Goal: Find contact information: Obtain details needed to contact an individual or organization

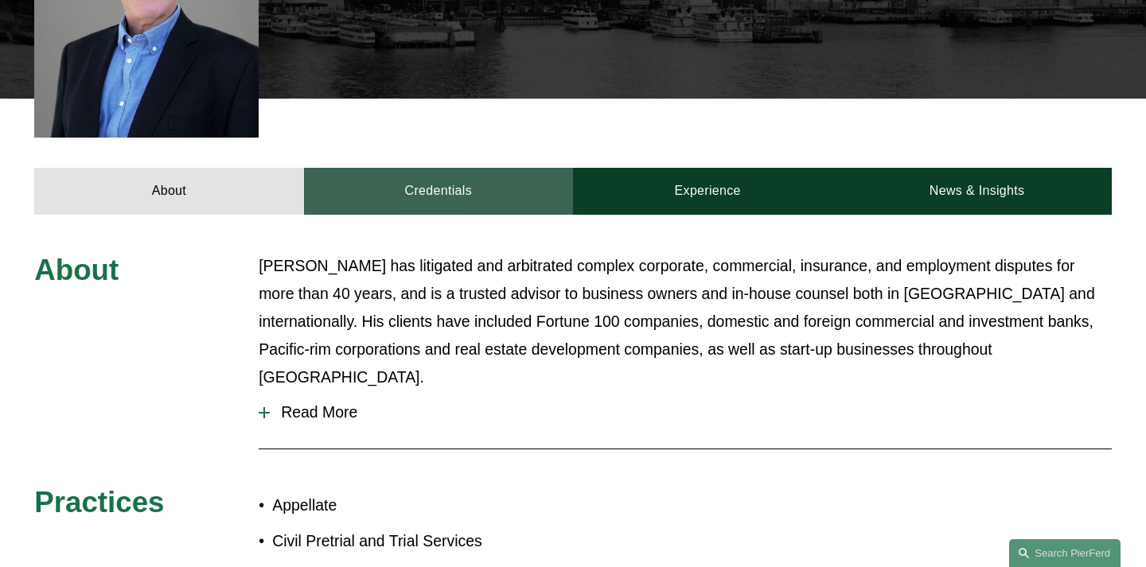
scroll to position [547, 0]
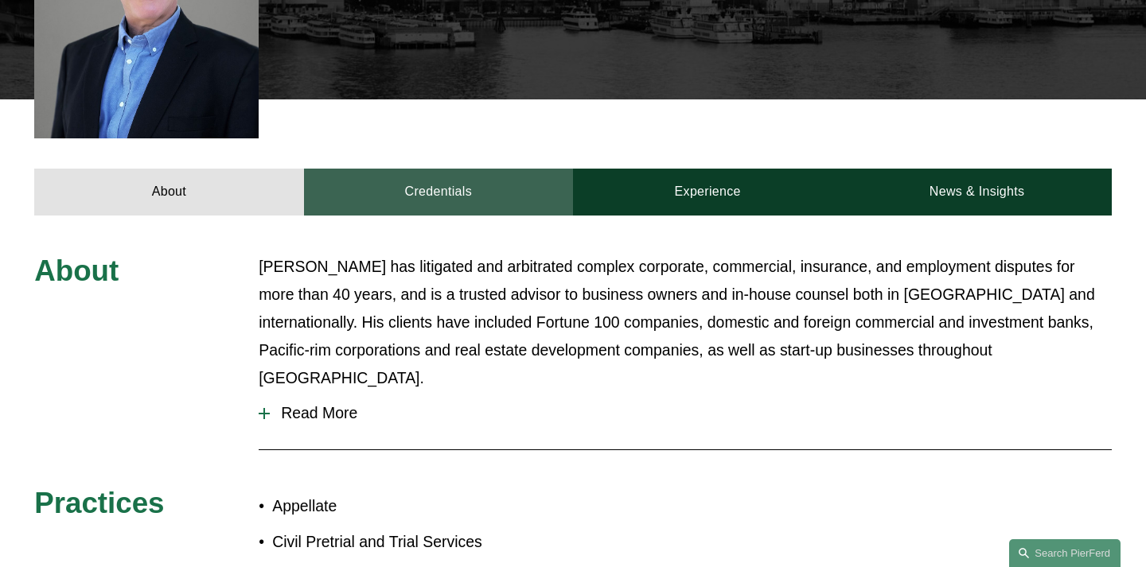
click at [411, 169] on link "Credentials" at bounding box center [438, 192] width 269 height 46
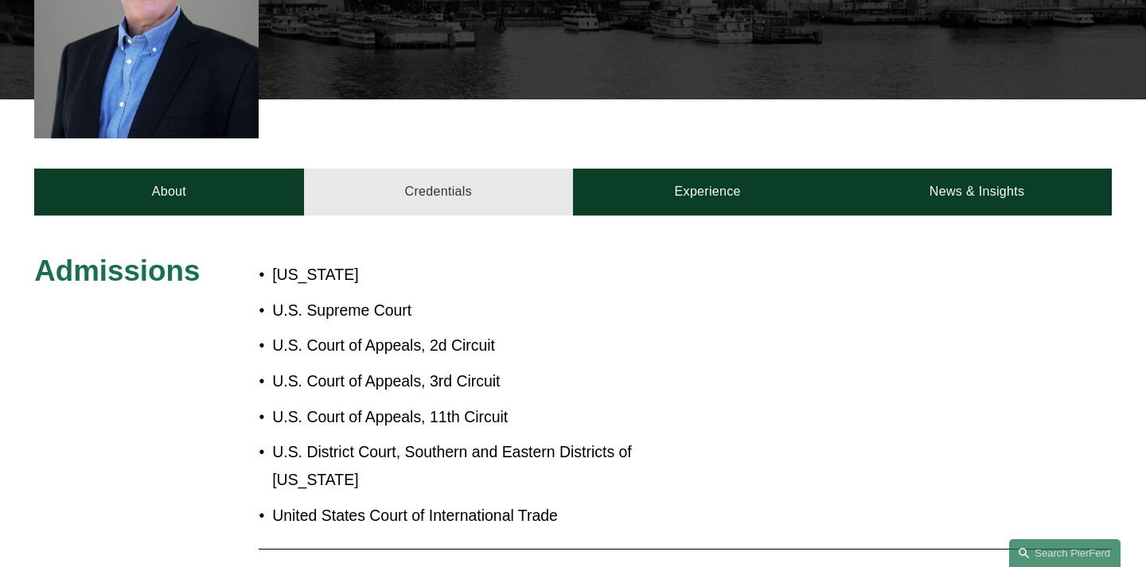
click at [434, 169] on link "Credentials" at bounding box center [438, 192] width 269 height 46
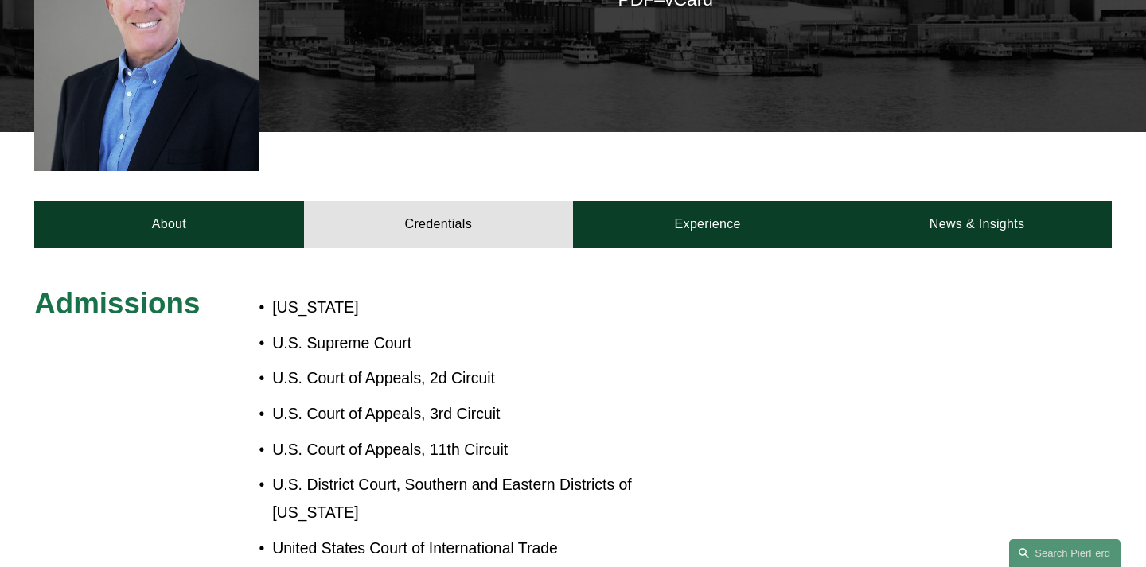
scroll to position [115, 0]
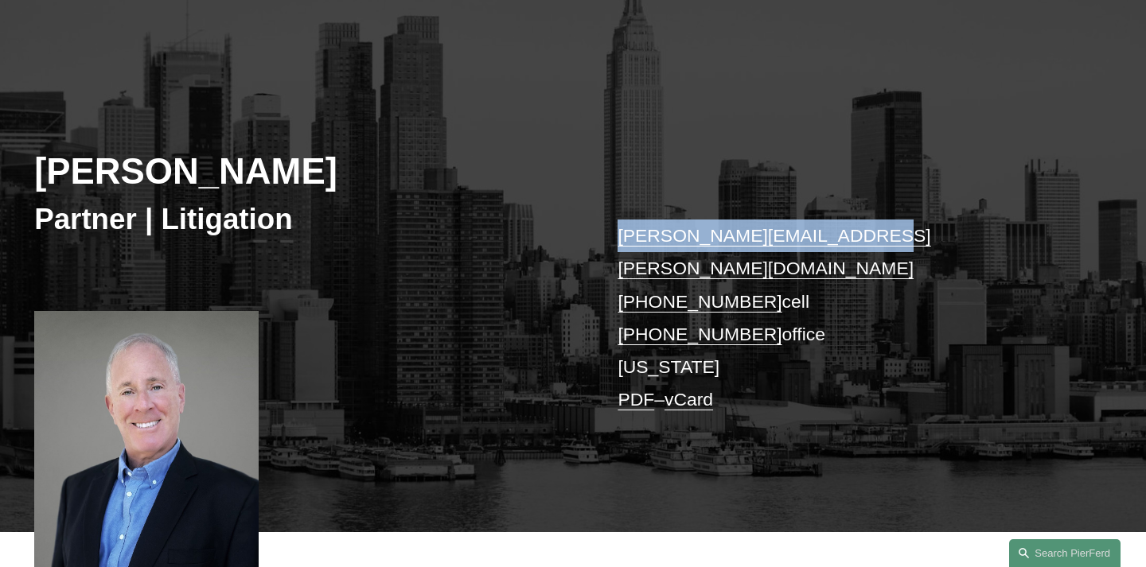
drag, startPoint x: 843, startPoint y: 239, endPoint x: 613, endPoint y: 216, distance: 231.2
click at [615, 235] on div "[PERSON_NAME] Partner | Litigation [PERSON_NAME][EMAIL_ADDRESS][PERSON_NAME][DO…" at bounding box center [573, 295] width 1146 height 475
copy link "[PERSON_NAME][EMAIL_ADDRESS][PERSON_NAME][DOMAIN_NAME]"
copy link "[PHONE_NUMBER]"
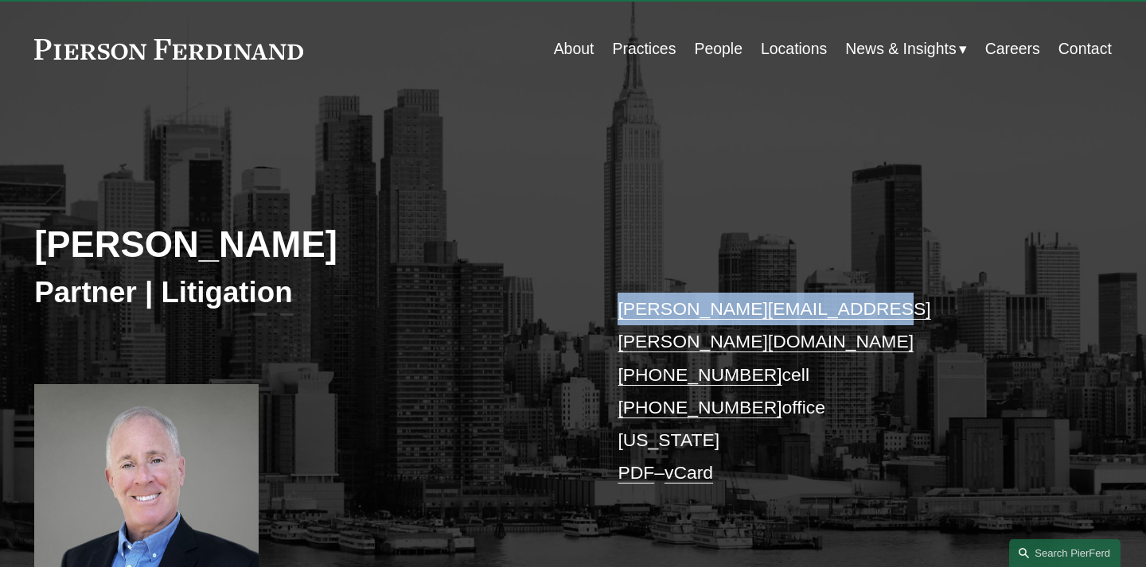
scroll to position [0, 0]
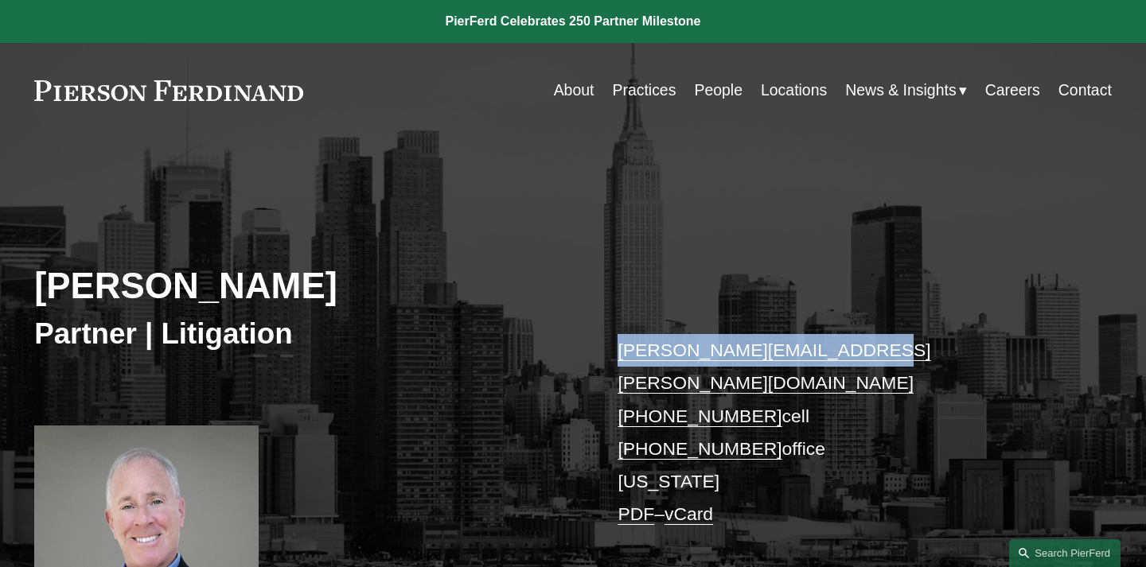
click at [710, 93] on link "People" at bounding box center [718, 90] width 49 height 31
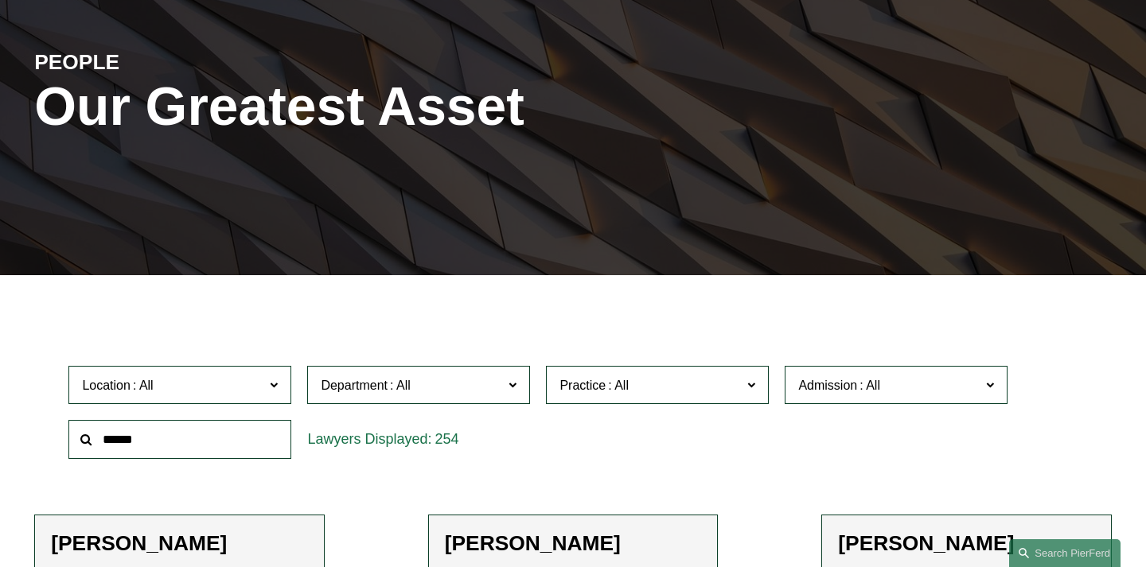
scroll to position [322, 0]
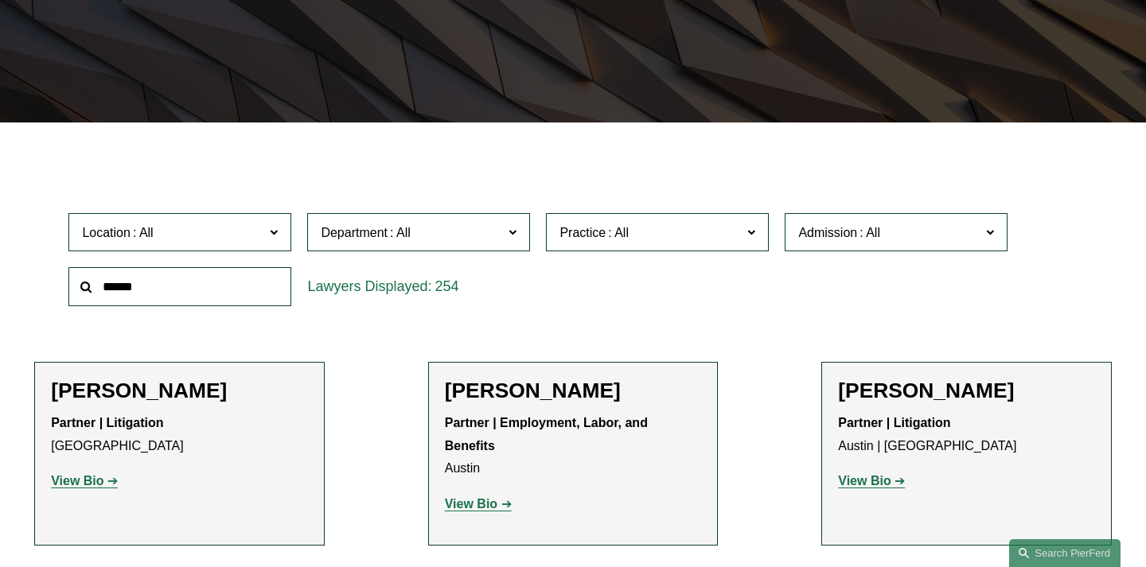
click at [202, 226] on span "Location" at bounding box center [173, 232] width 182 height 21
click at [0, 0] on link "Miami" at bounding box center [0, 0] width 0 height 0
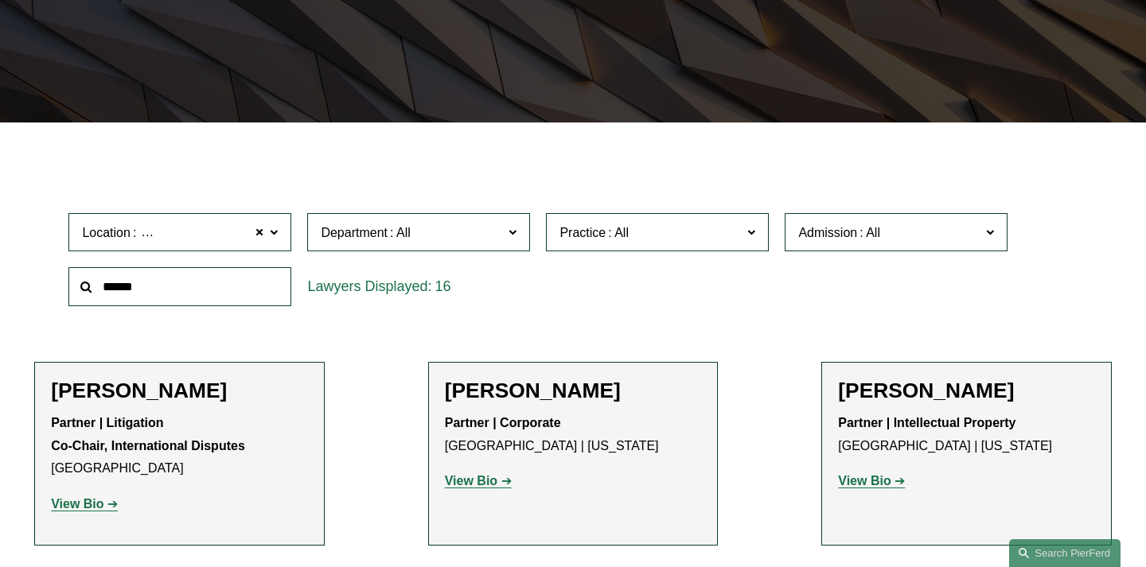
click at [199, 293] on input "text" at bounding box center [179, 286] width 223 height 39
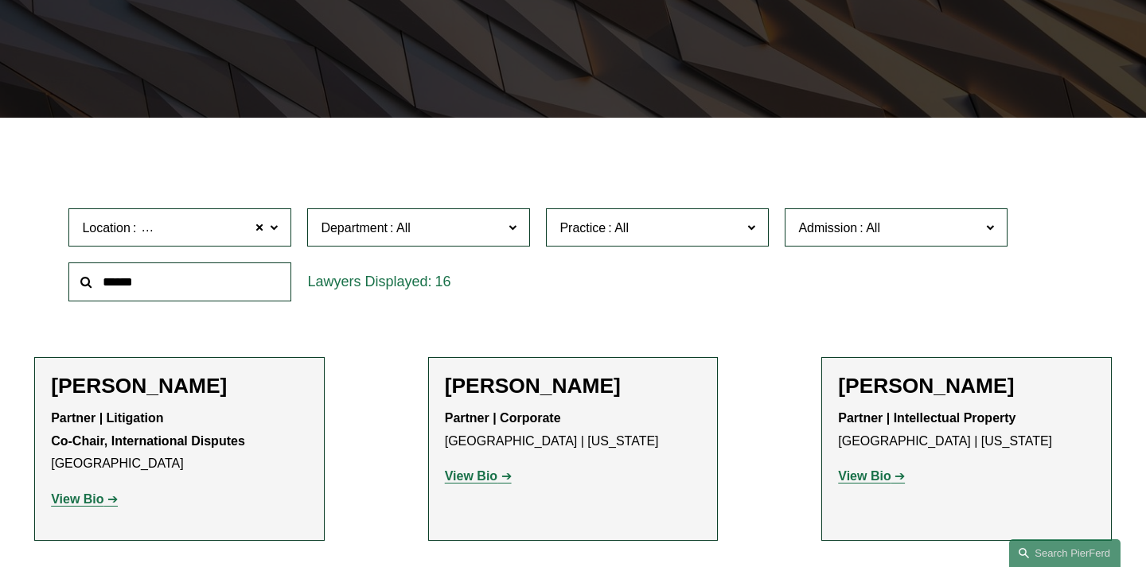
scroll to position [638, 0]
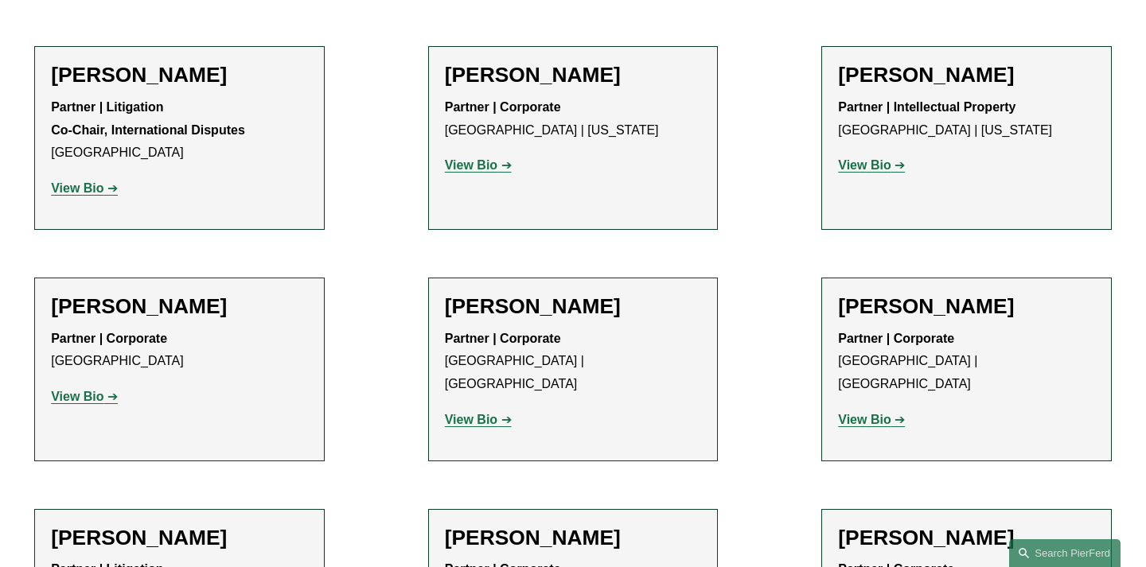
drag, startPoint x: 1015, startPoint y: 81, endPoint x: 958, endPoint y: 78, distance: 57.4
click at [958, 78] on h2 "Benjamin I. Dach" at bounding box center [966, 75] width 257 height 25
copy h2 "Dach"
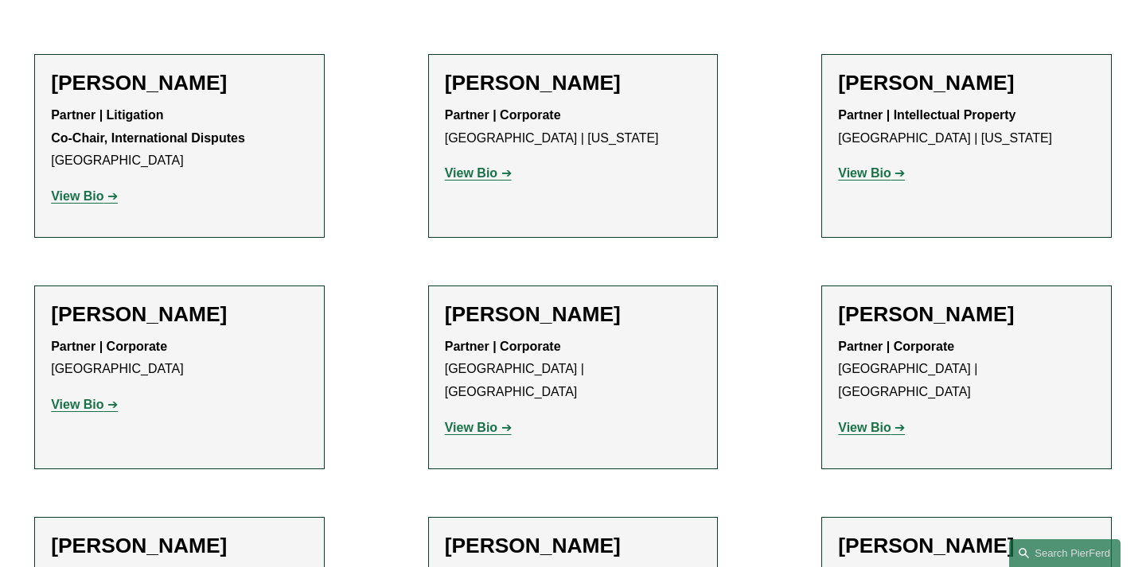
scroll to position [290, 0]
